Goal: Information Seeking & Learning: Learn about a topic

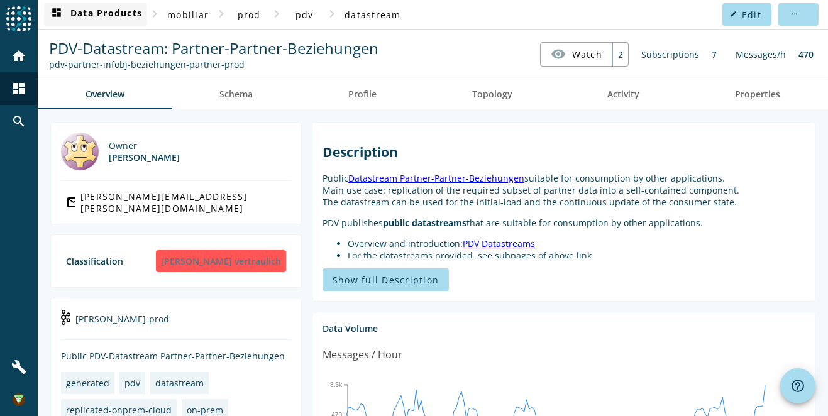
click at [98, 7] on span "dashboard Data Products" at bounding box center [95, 14] width 93 height 15
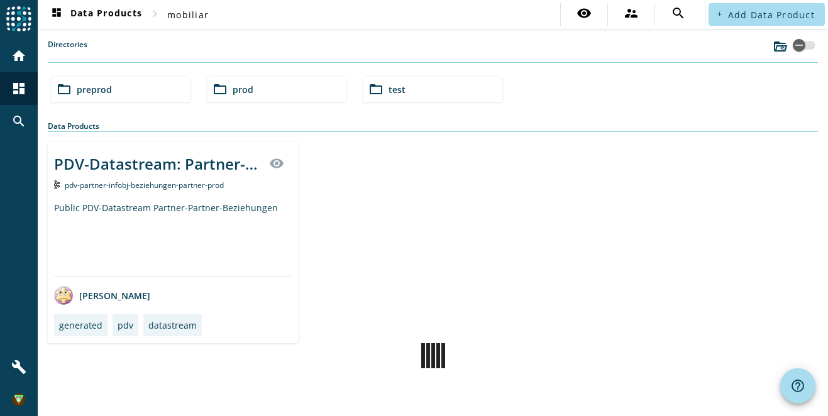
click at [161, 87] on div "folder_open preprod" at bounding box center [121, 89] width 138 height 25
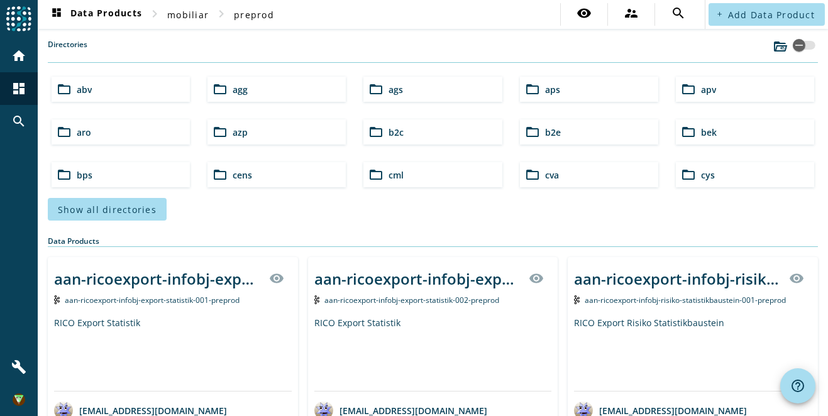
click at [258, 39] on div "Directories" at bounding box center [433, 51] width 771 height 24
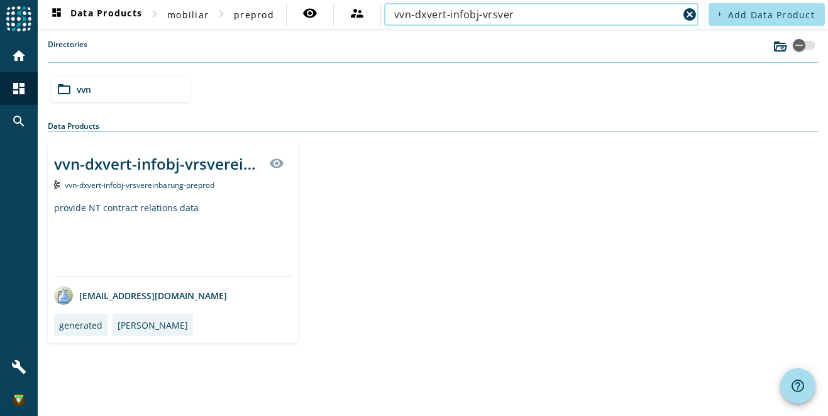
type input "vvn-dxvert-infobj-vrsver"
click at [149, 179] on div "vvn-dxvert-infobj-vrsvereinbarung-preprod" at bounding box center [173, 185] width 238 height 13
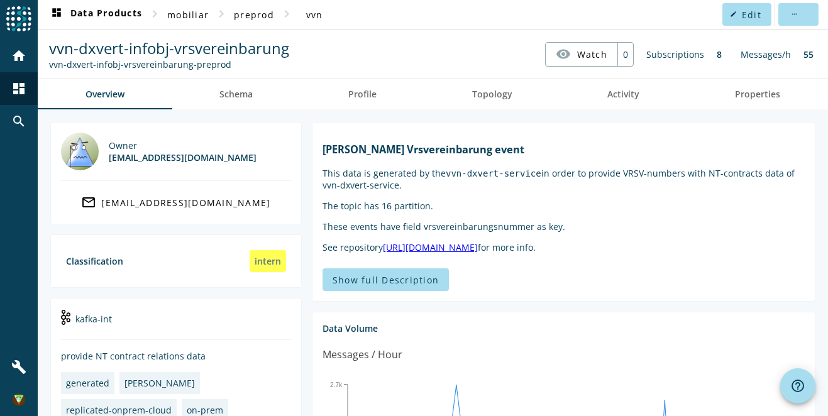
click at [408, 45] on nav "vvn-dxvert-infobj-vrsvereinbarung vvn-dxvert-infobj-vrsvereinbarung-preprod vis…" at bounding box center [433, 54] width 781 height 39
click at [371, 57] on nav "vvn-dxvert-infobj-vrsvereinbarung vvn-dxvert-infobj-vrsvereinbarung-preprod vis…" at bounding box center [433, 54] width 781 height 39
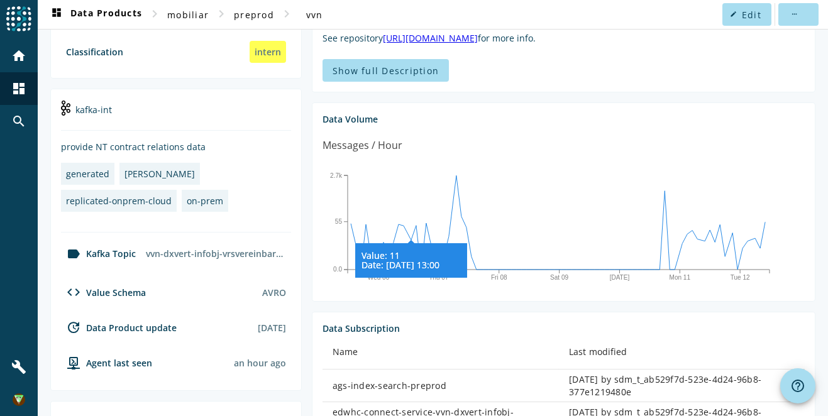
scroll to position [349, 0]
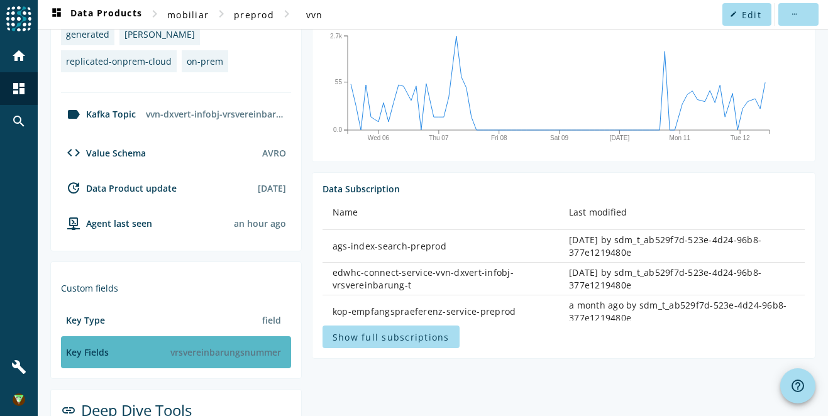
drag, startPoint x: 171, startPoint y: 355, endPoint x: 289, endPoint y: 350, distance: 118.3
click at [289, 350] on div "Key Fields vrsvereinbarungsnummer" at bounding box center [176, 353] width 230 height 32
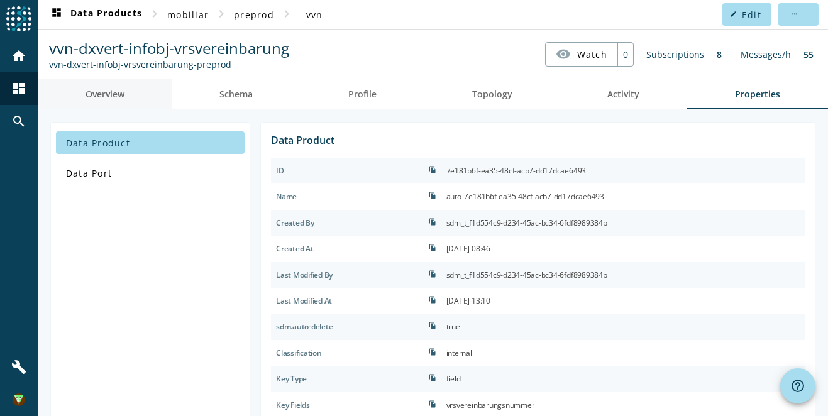
click at [124, 101] on span "Overview" at bounding box center [105, 94] width 39 height 30
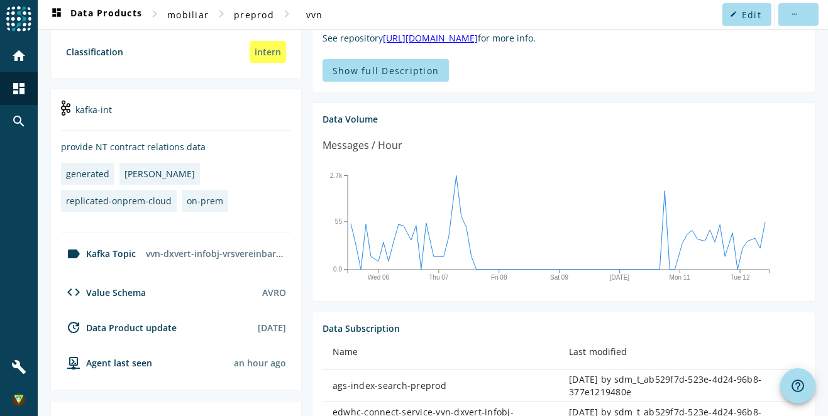
scroll to position [419, 0]
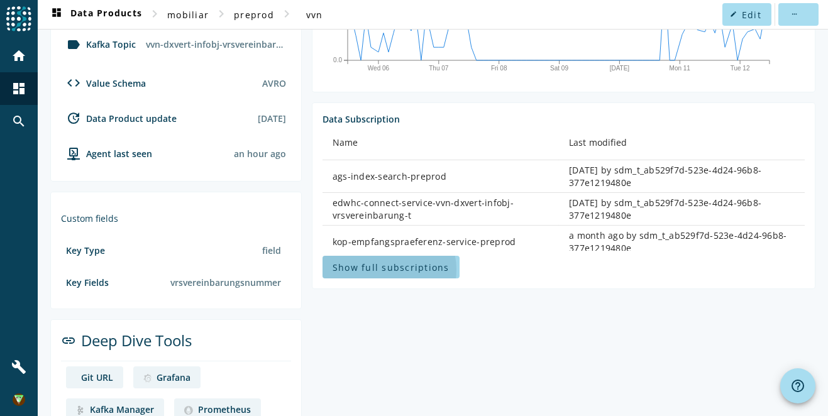
click at [385, 269] on span "Show full subscriptions" at bounding box center [391, 268] width 117 height 12
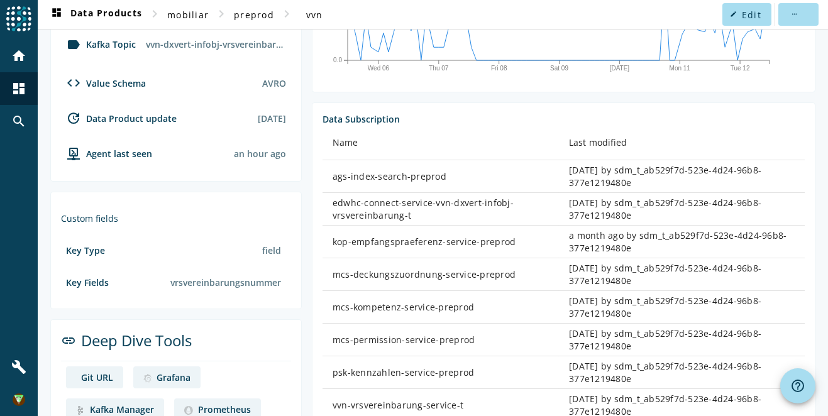
scroll to position [484, 0]
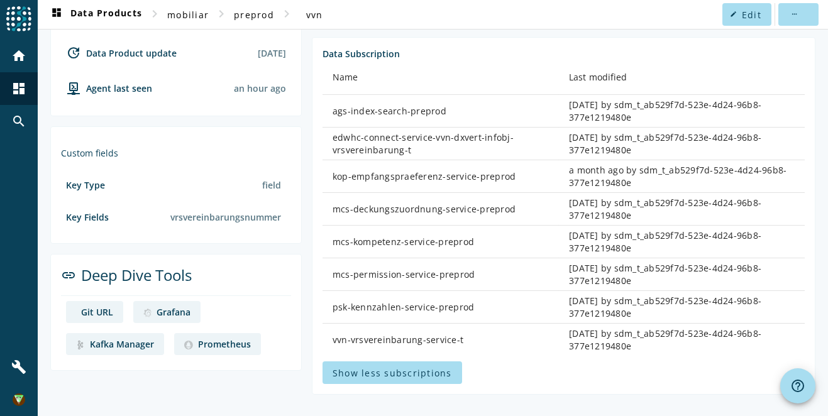
drag, startPoint x: 326, startPoint y: 112, endPoint x: 455, endPoint y: 108, distance: 129.7
click at [455, 108] on td "ags-index-search-preprod" at bounding box center [441, 111] width 237 height 33
drag, startPoint x: 455, startPoint y: 108, endPoint x: 360, endPoint y: 191, distance: 127.0
click at [360, 191] on td "kop-empfangspraeferenz-service-preprod" at bounding box center [441, 176] width 237 height 33
drag, startPoint x: 360, startPoint y: 191, endPoint x: 435, endPoint y: 269, distance: 108.5
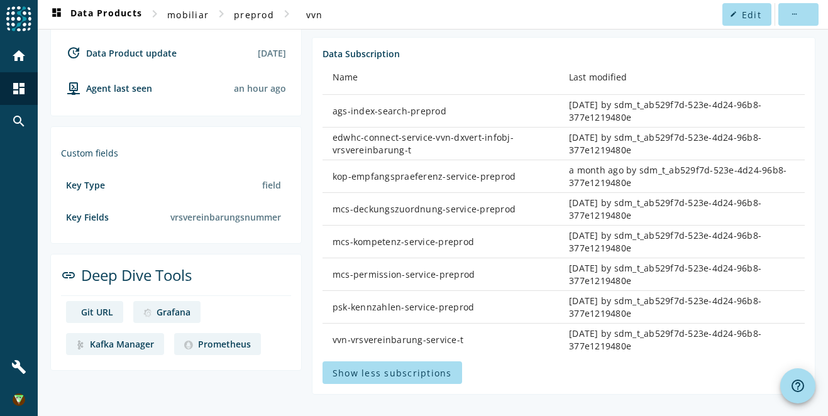
click at [411, 269] on div "mcs-permission-service-preprod" at bounding box center [441, 275] width 216 height 13
click at [457, 276] on div "mcs-permission-service-preprod" at bounding box center [441, 275] width 216 height 13
drag, startPoint x: 457, startPoint y: 276, endPoint x: 462, endPoint y: 308, distance: 32.4
click at [486, 297] on td "psk-kennzahlen-service-preprod" at bounding box center [441, 307] width 237 height 33
drag, startPoint x: 326, startPoint y: 308, endPoint x: 482, endPoint y: 308, distance: 156.0
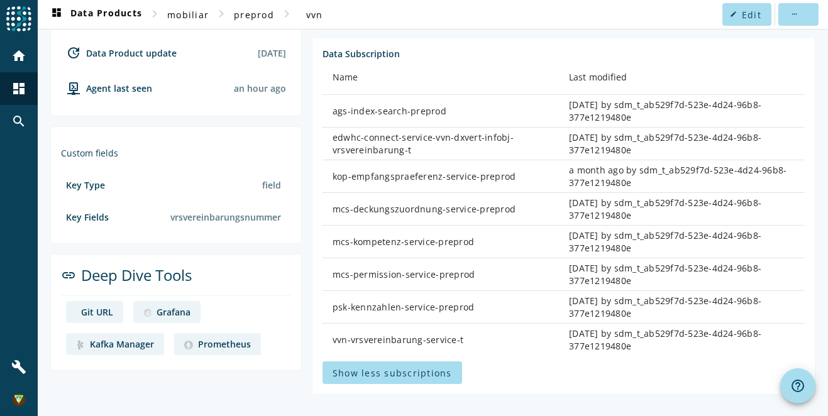
click at [482, 308] on td "psk-kennzahlen-service-preprod" at bounding box center [441, 307] width 237 height 33
drag, startPoint x: 482, startPoint y: 308, endPoint x: 523, endPoint y: 316, distance: 41.7
click at [523, 316] on td "psk-kennzahlen-service-preprod" at bounding box center [441, 307] width 237 height 33
click at [354, 319] on td "psk-kennzahlen-service-preprod" at bounding box center [441, 307] width 237 height 33
click at [338, 309] on div "psk-kennzahlen-service-preprod" at bounding box center [441, 307] width 216 height 13
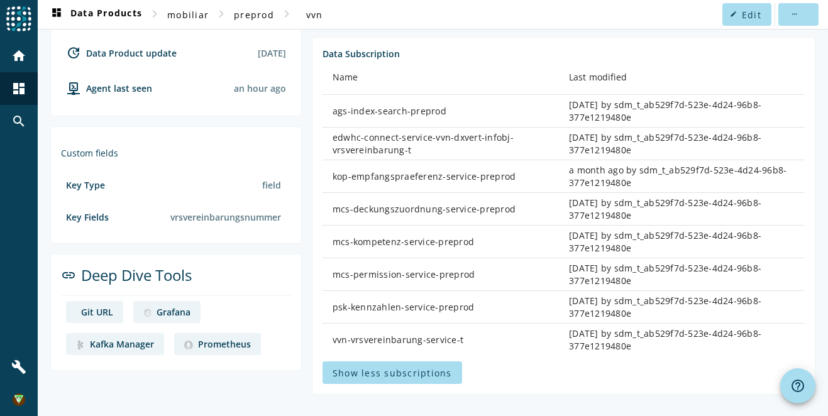
drag, startPoint x: 333, startPoint y: 309, endPoint x: 493, endPoint y: 302, distance: 160.6
click at [493, 302] on div "psk-kennzahlen-service-preprod" at bounding box center [441, 307] width 216 height 13
drag, startPoint x: 325, startPoint y: 272, endPoint x: 498, endPoint y: 267, distance: 173.7
click at [498, 267] on td "mcs-permission-service-preprod" at bounding box center [441, 275] width 237 height 33
drag, startPoint x: 329, startPoint y: 244, endPoint x: 495, endPoint y: 237, distance: 166.2
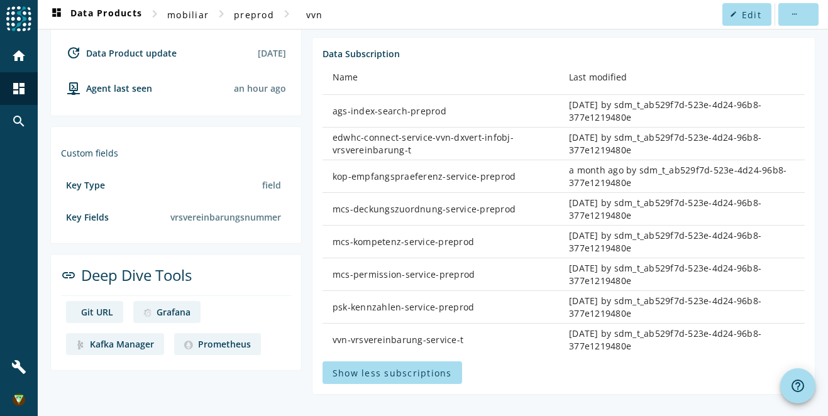
click at [495, 237] on td "mcs-kompetenz-service-preprod" at bounding box center [441, 242] width 237 height 33
drag, startPoint x: 394, startPoint y: 212, endPoint x: 438, endPoint y: 210, distance: 43.4
click at [438, 210] on div "mcs-deckungszuordnung-service-preprod" at bounding box center [441, 209] width 216 height 13
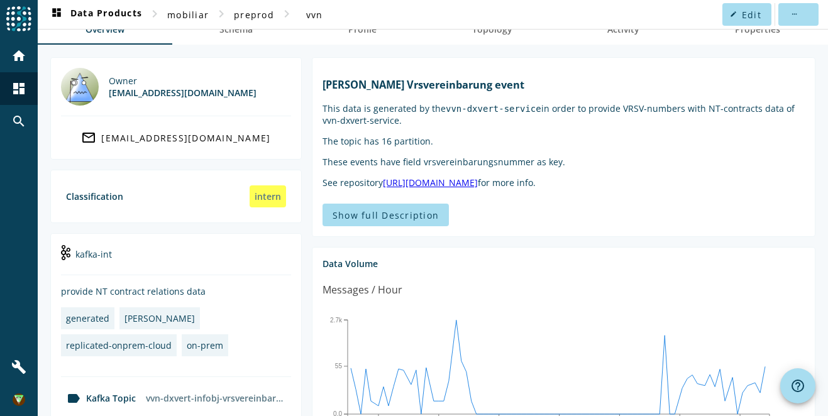
scroll to position [0, 0]
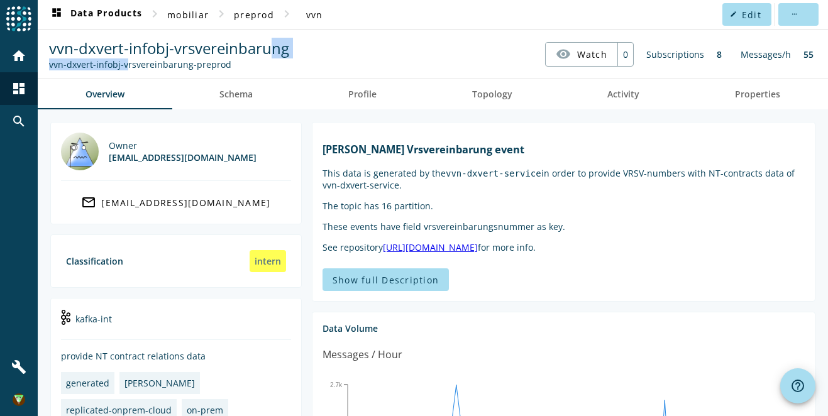
drag, startPoint x: 173, startPoint y: 55, endPoint x: 267, endPoint y: 39, distance: 95.1
click at [267, 39] on div "vvn-dxvert-infobj-vrsvereinbarung vvn-dxvert-infobj-vrsvereinbarung-preprod" at bounding box center [169, 54] width 247 height 33
drag, startPoint x: 267, startPoint y: 39, endPoint x: 474, endPoint y: 59, distance: 207.9
click at [474, 60] on nav "vvn-dxvert-infobj-vrsvereinbarung vvn-dxvert-infobj-vrsvereinbarung-preprod vis…" at bounding box center [433, 54] width 781 height 39
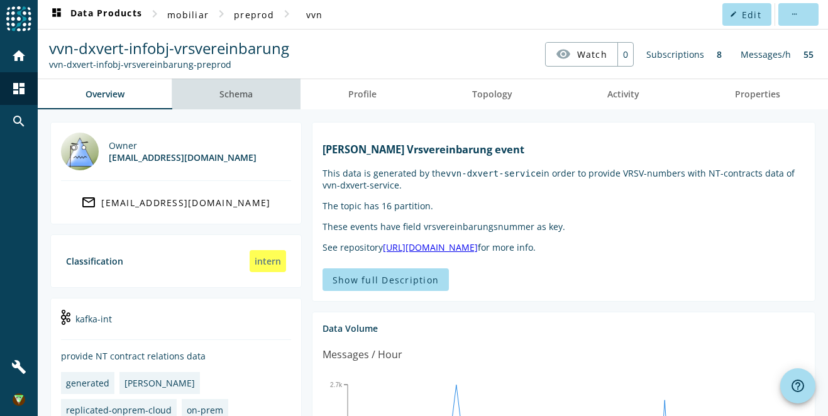
click at [256, 93] on link "Schema" at bounding box center [236, 94] width 129 height 30
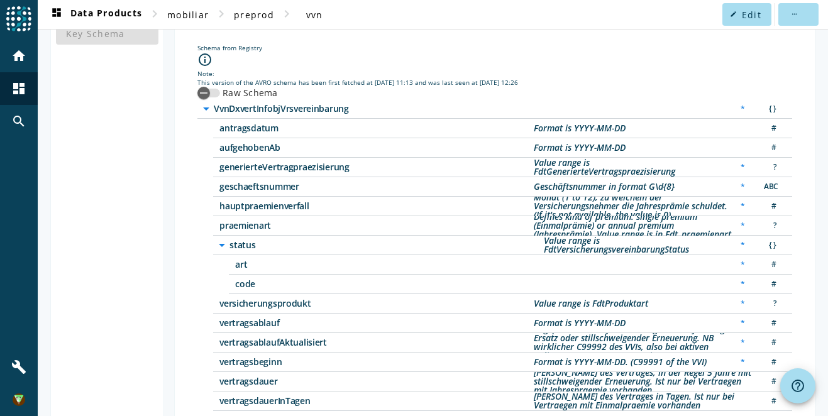
scroll to position [204, 0]
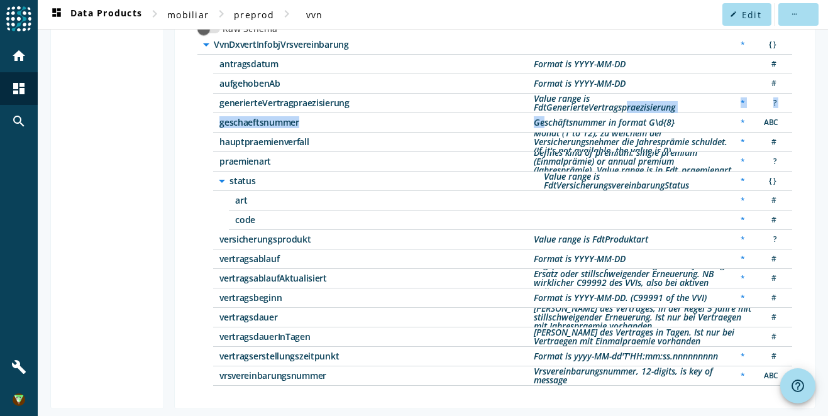
drag, startPoint x: 588, startPoint y: 113, endPoint x: 623, endPoint y: 110, distance: 35.3
click at [623, 113] on div "geschaeftsnummer Geschäftsnummer in format G\d{8} * ABC" at bounding box center [502, 123] width 579 height 20
drag, startPoint x: 623, startPoint y: 110, endPoint x: 649, endPoint y: 140, distance: 39.3
click at [643, 138] on div "Monat (1 to 12), zu welchem der Versicherungsnehmer die Jahresprämie schuldet. …" at bounding box center [633, 142] width 198 height 26
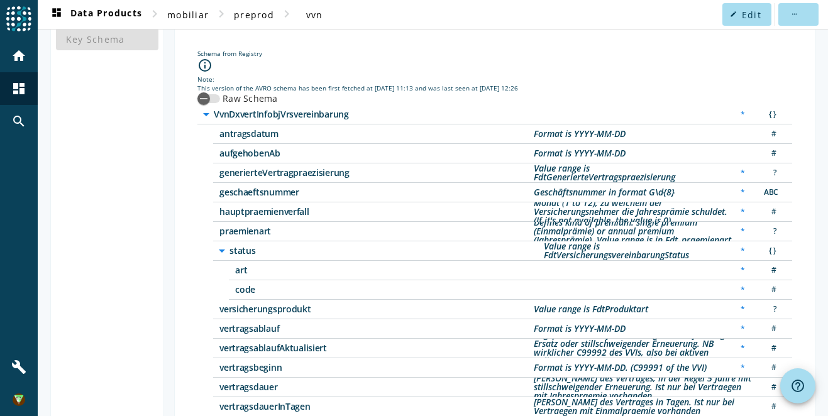
scroll to position [0, 0]
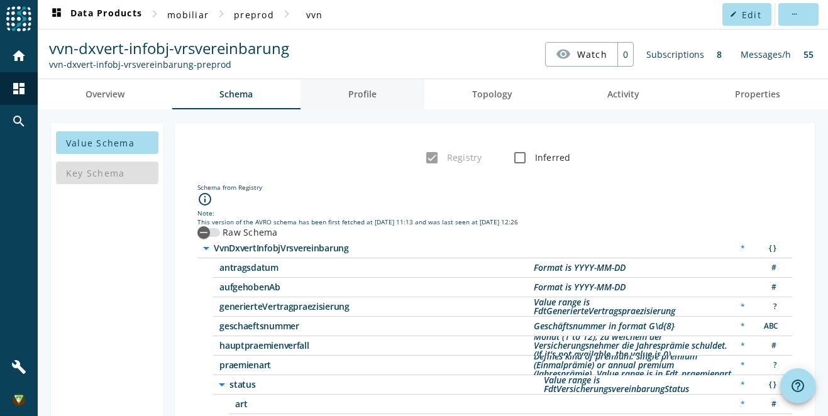
click at [372, 101] on span "Profile" at bounding box center [362, 94] width 28 height 30
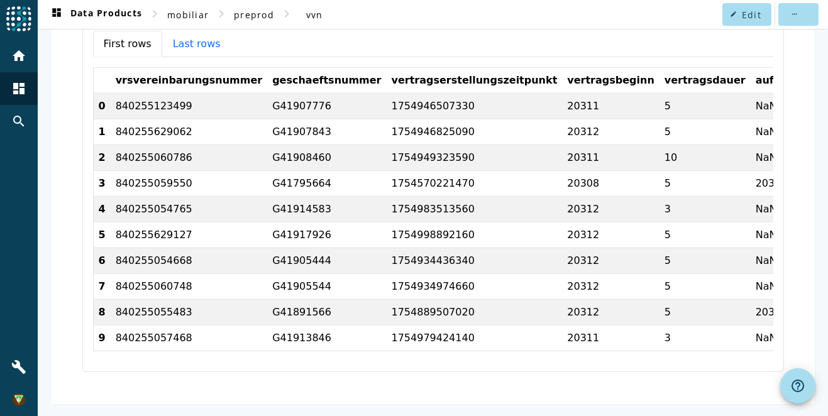
scroll to position [4782, 0]
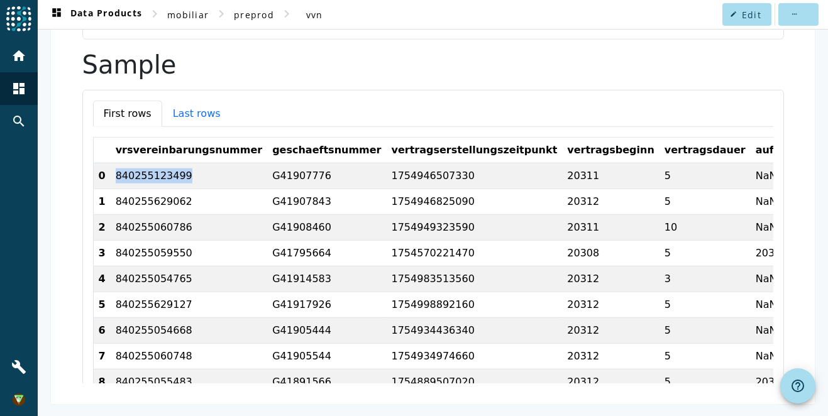
drag, startPoint x: 158, startPoint y: 142, endPoint x: 235, endPoint y: 136, distance: 77.6
click at [235, 164] on td "840255123499" at bounding box center [189, 177] width 157 height 26
click at [326, 164] on td "G41907776" at bounding box center [326, 177] width 119 height 26
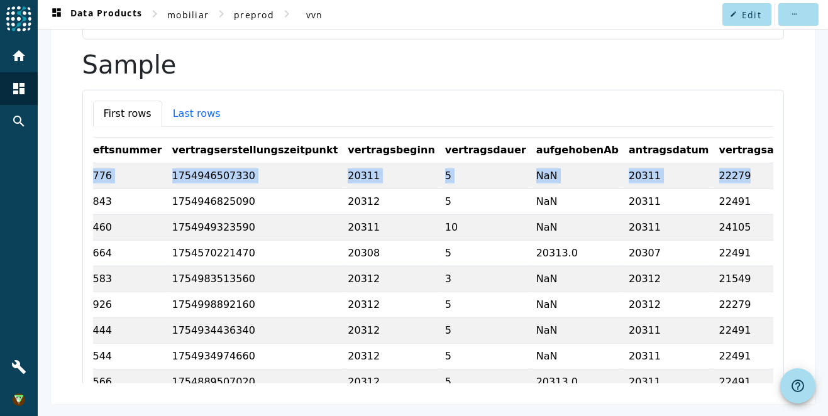
scroll to position [0, 231]
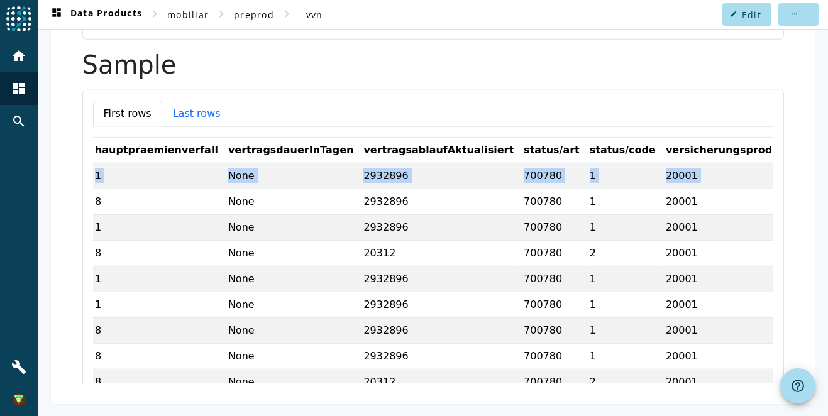
drag, startPoint x: 308, startPoint y: 143, endPoint x: 727, endPoint y: 143, distance: 418.9
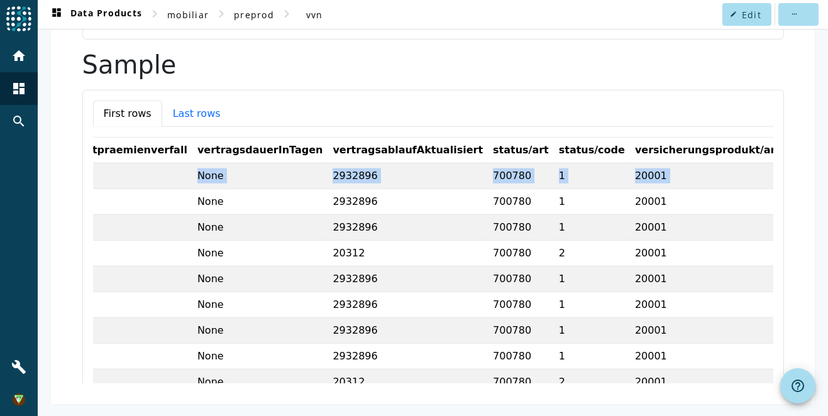
drag, startPoint x: 727, startPoint y: 143, endPoint x: 652, endPoint y: 148, distance: 75.0
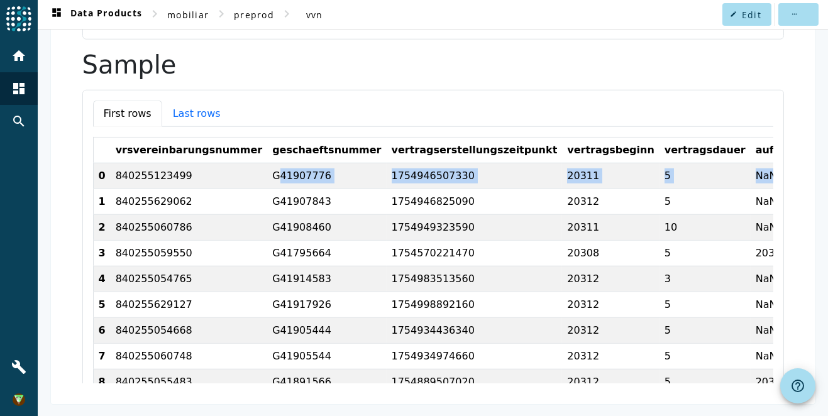
scroll to position [4712, 0]
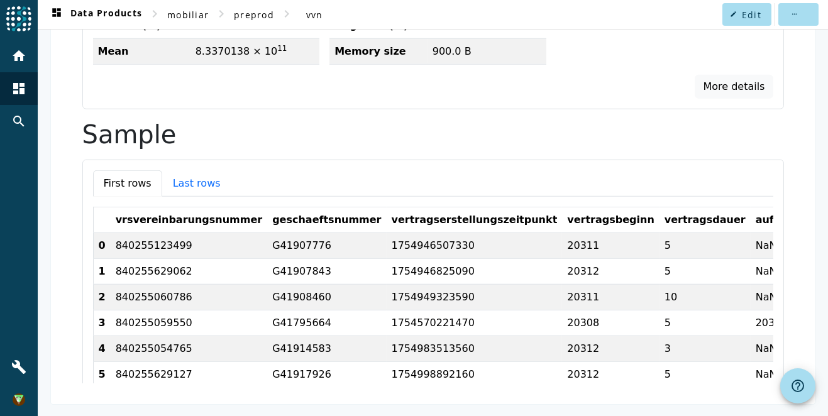
click at [244, 234] on td "840255123499" at bounding box center [189, 247] width 157 height 26
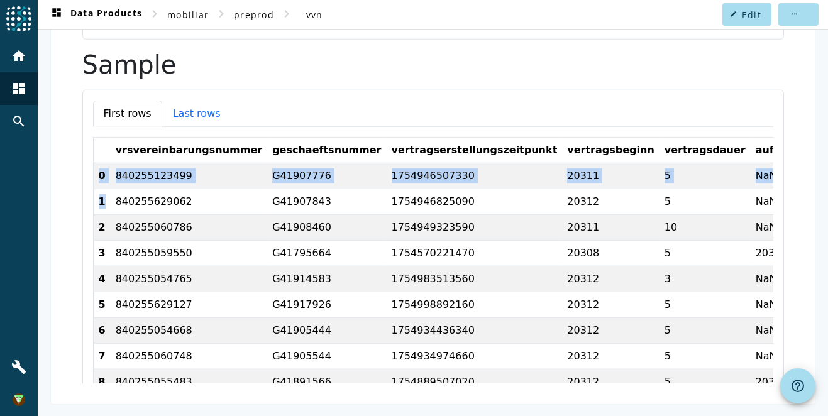
drag, startPoint x: 140, startPoint y: 144, endPoint x: 153, endPoint y: 195, distance: 52.6
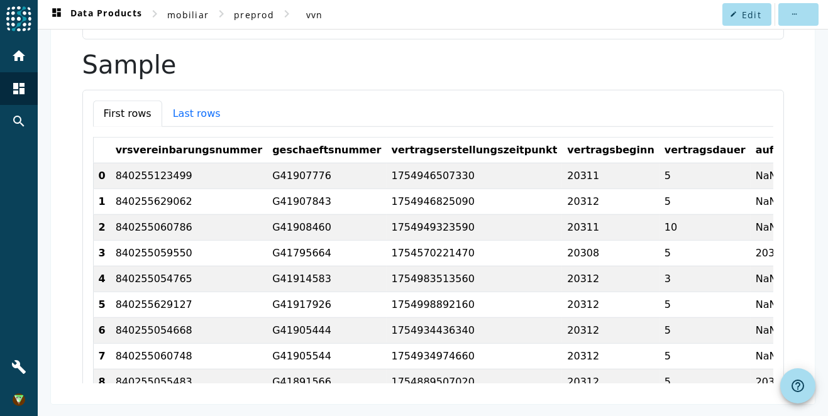
drag, startPoint x: 153, startPoint y: 195, endPoint x: 352, endPoint y: 250, distance: 206.8
click at [347, 267] on td "G41914583" at bounding box center [326, 280] width 119 height 26
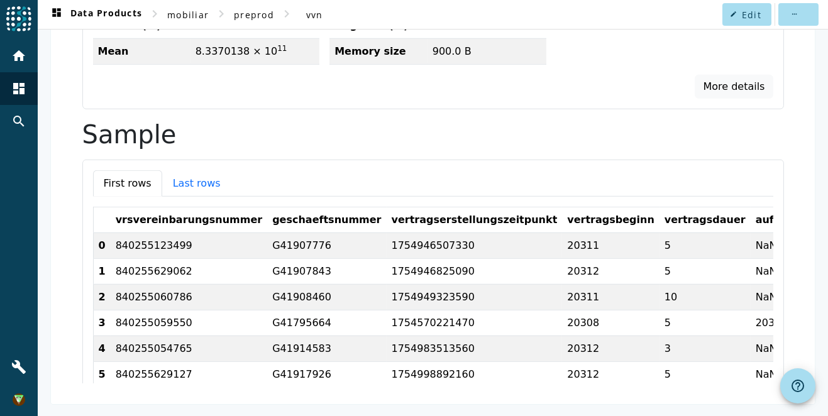
scroll to position [4354, 0]
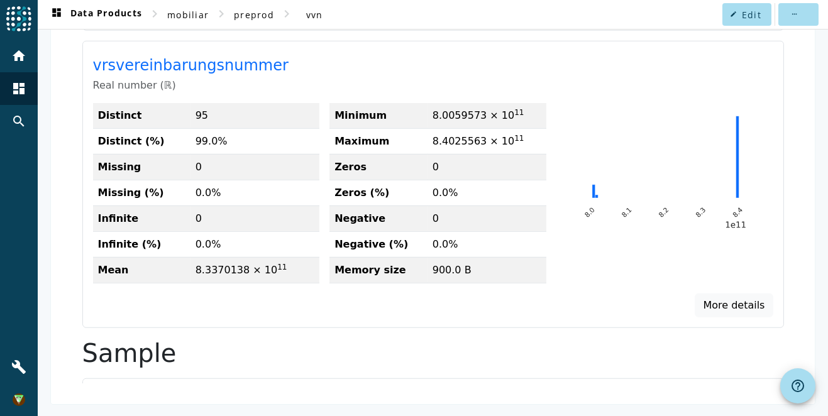
scroll to position [4773, 0]
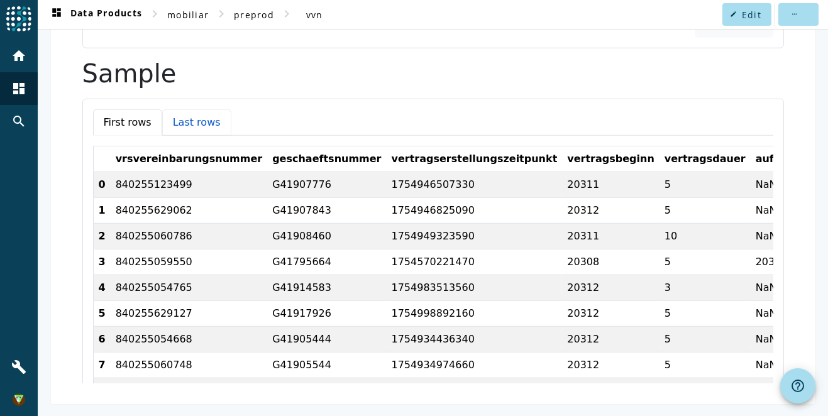
click at [231, 110] on button "Last rows" at bounding box center [196, 123] width 69 height 26
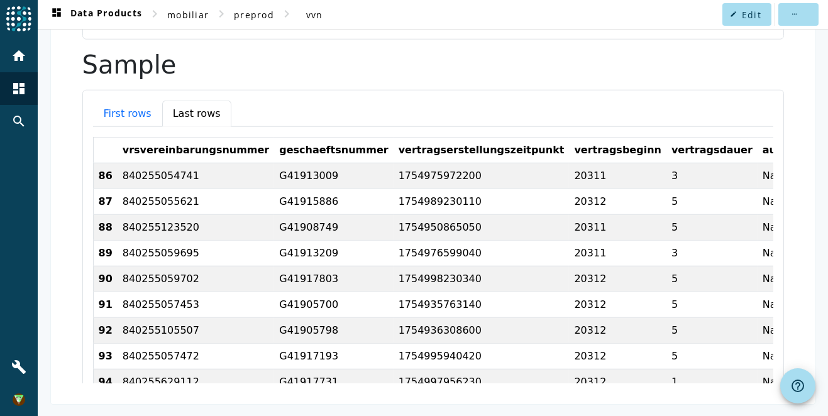
scroll to position [4572, 0]
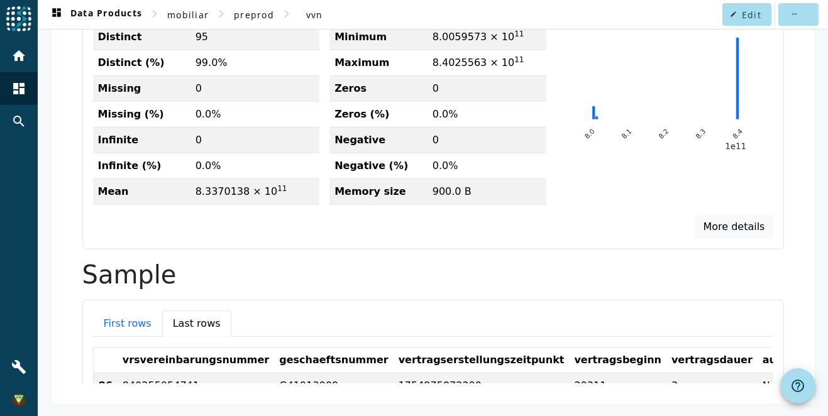
drag, startPoint x: 420, startPoint y: 356, endPoint x: 411, endPoint y: 356, distance: 8.8
click at [411, 374] on td "1754975972200" at bounding box center [482, 387] width 176 height 26
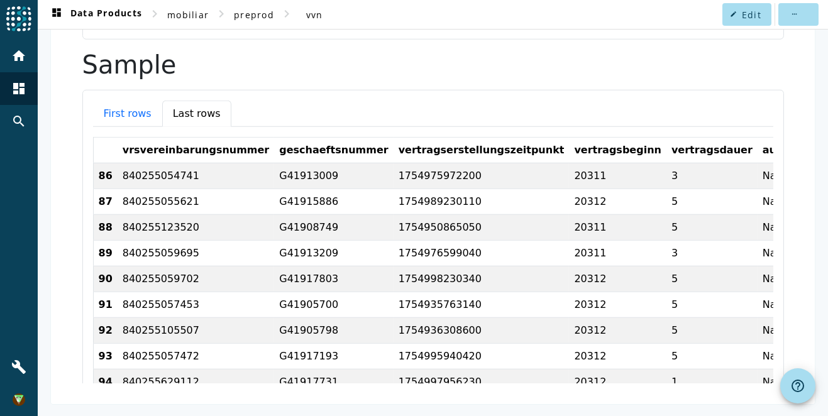
click at [442, 371] on td "1754997956230" at bounding box center [482, 384] width 176 height 26
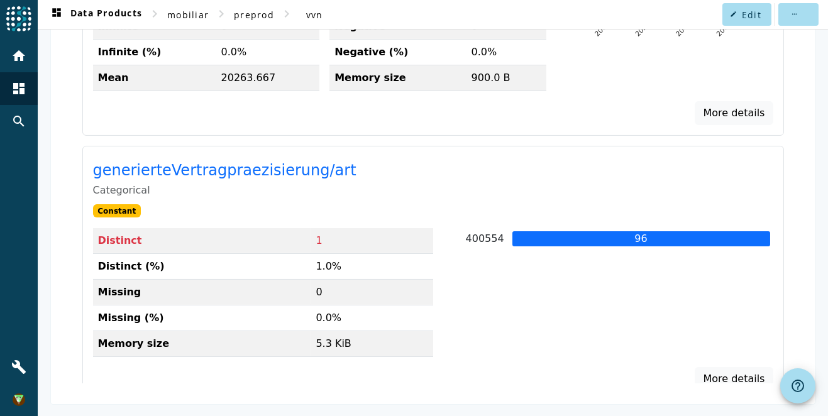
scroll to position [775, 0]
